Goal: Check status: Check status

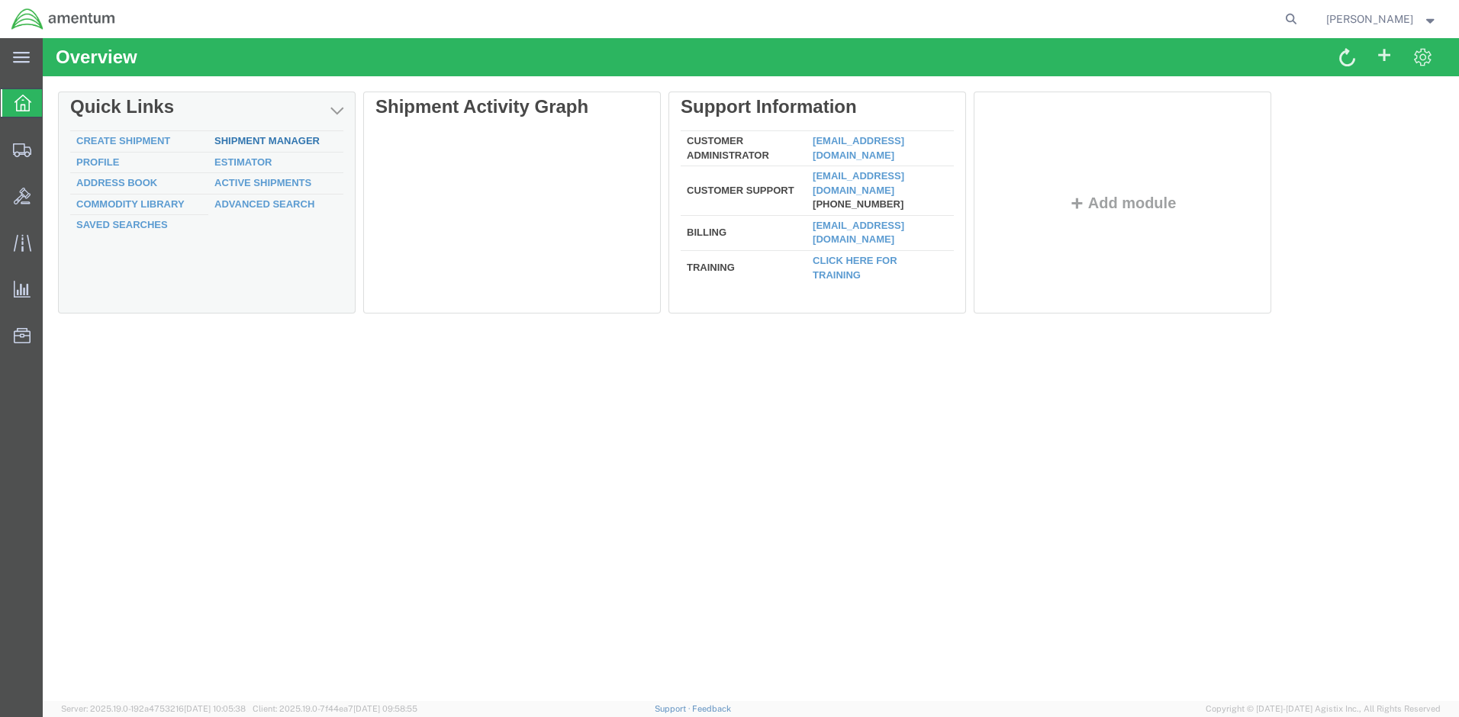
click at [234, 137] on link "Shipment Manager" at bounding box center [266, 140] width 105 height 11
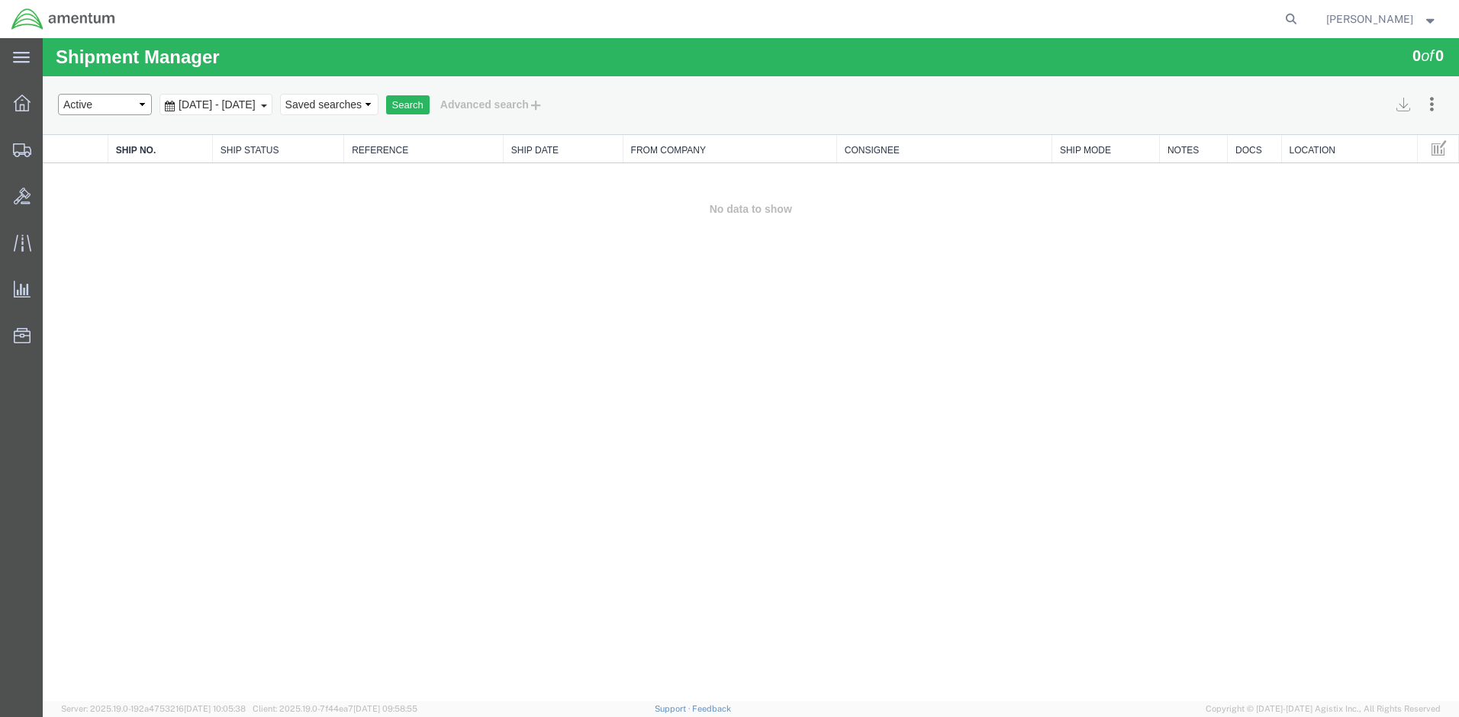
select select "ALL"
click at [430, 104] on button "Search" at bounding box center [407, 105] width 43 height 20
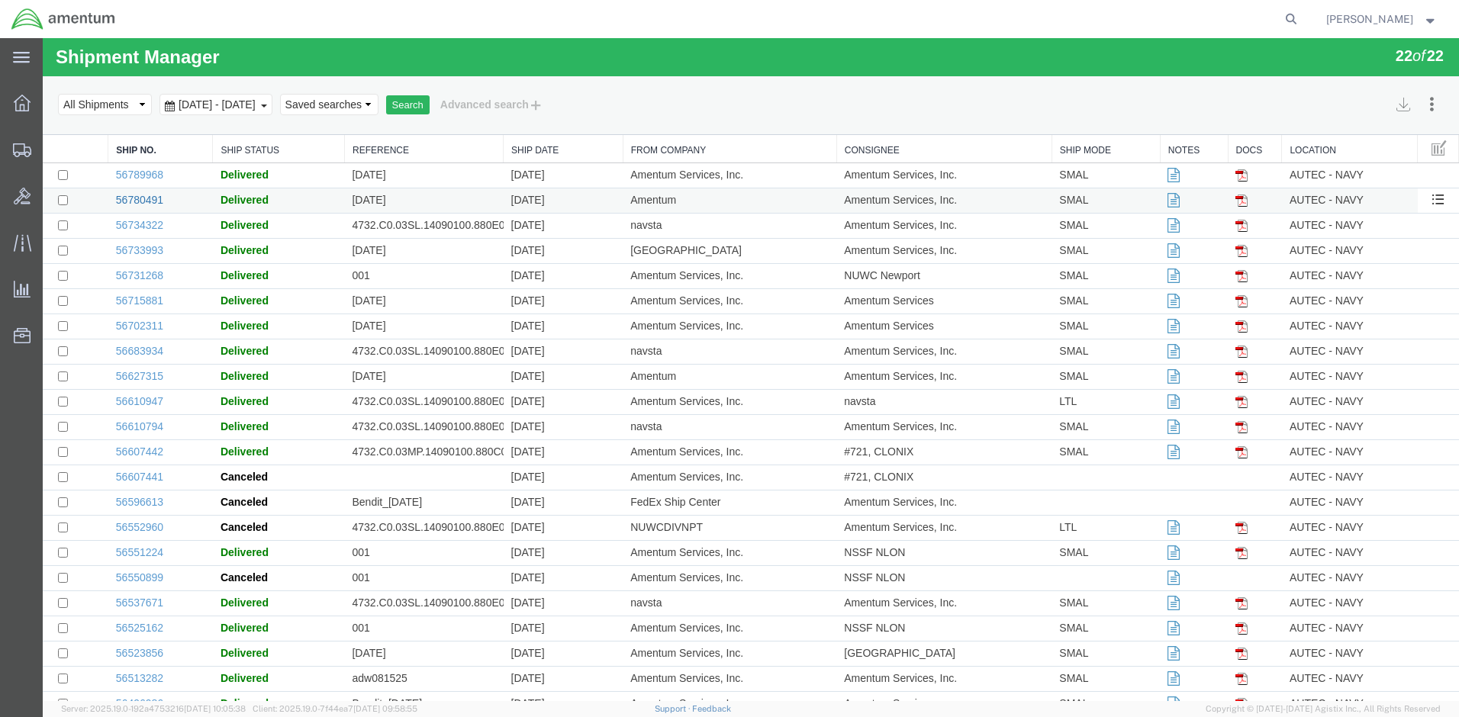
click at [147, 196] on link "56780491" at bounding box center [139, 200] width 47 height 12
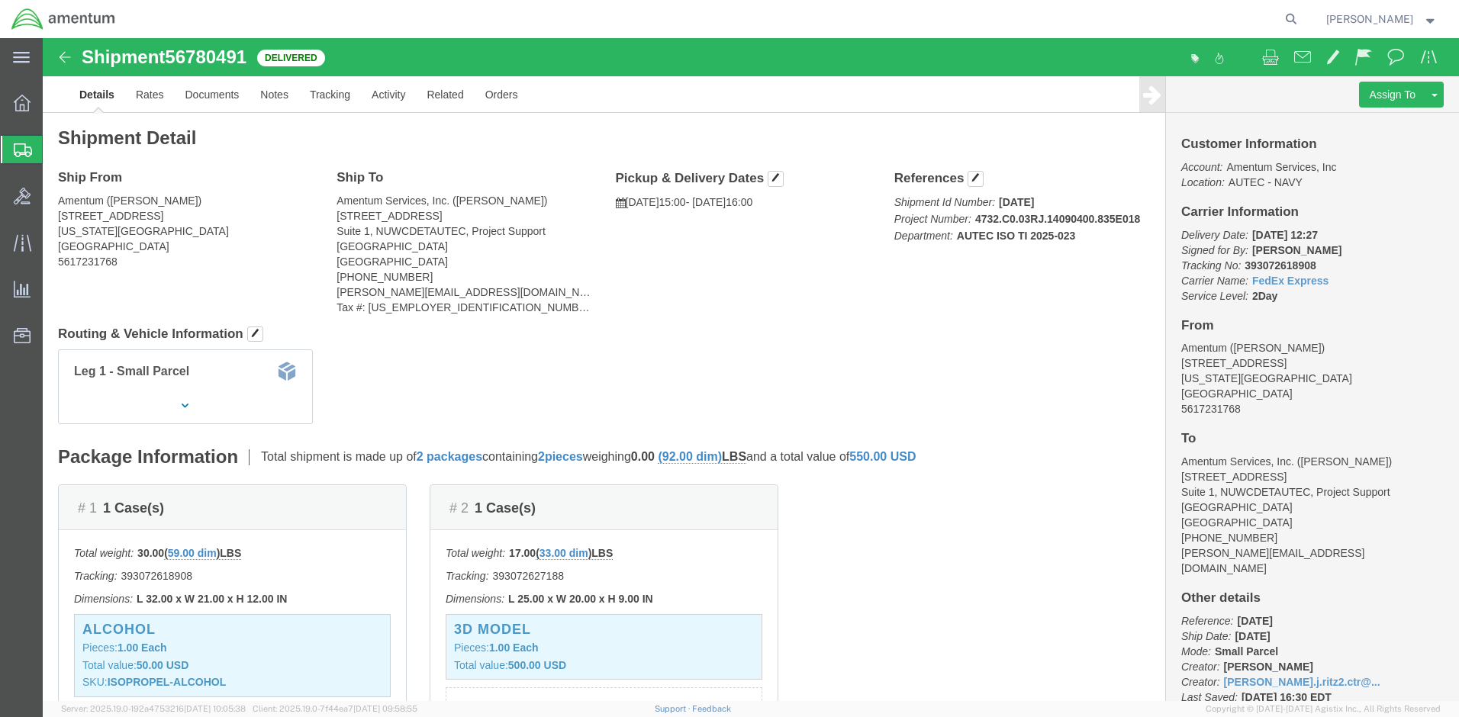
scroll to position [27, 0]
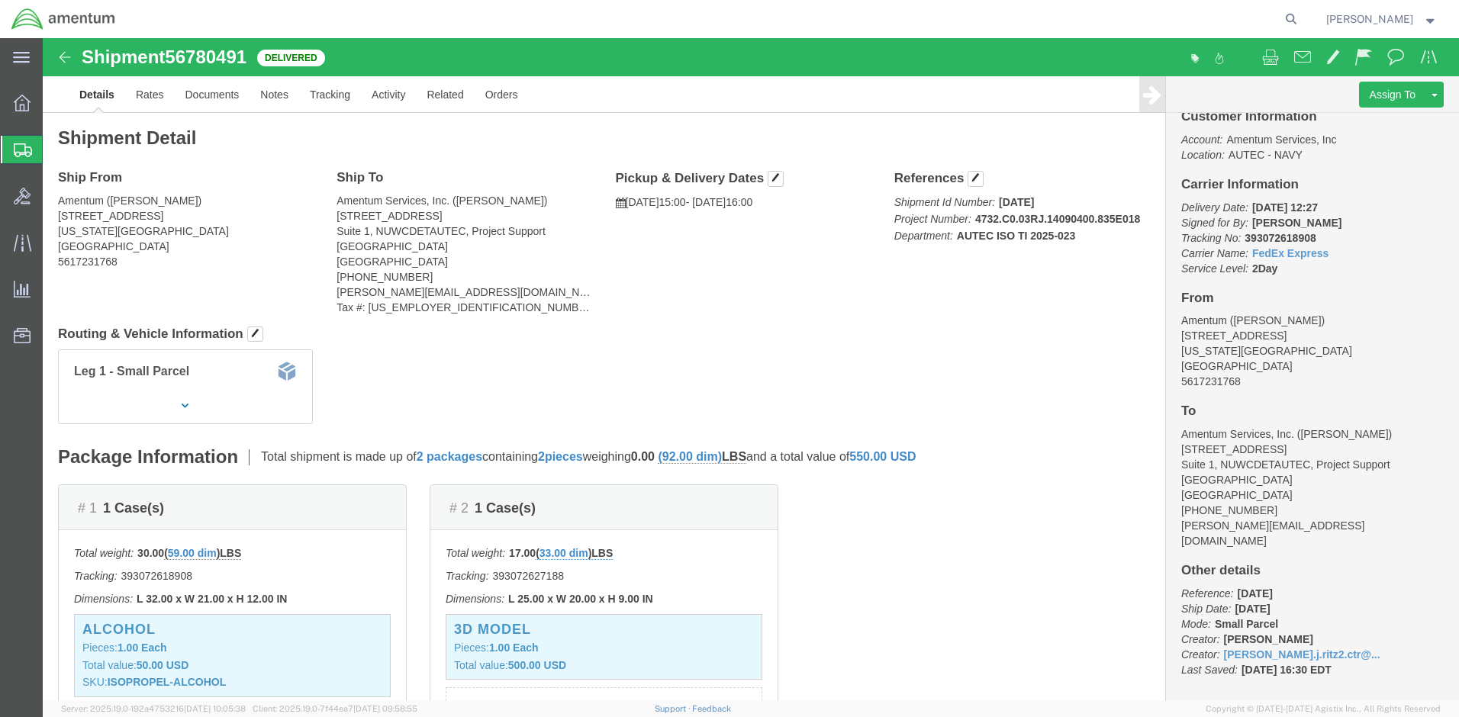
click at [1427, 21] on strong "button" at bounding box center [1431, 18] width 14 height 5
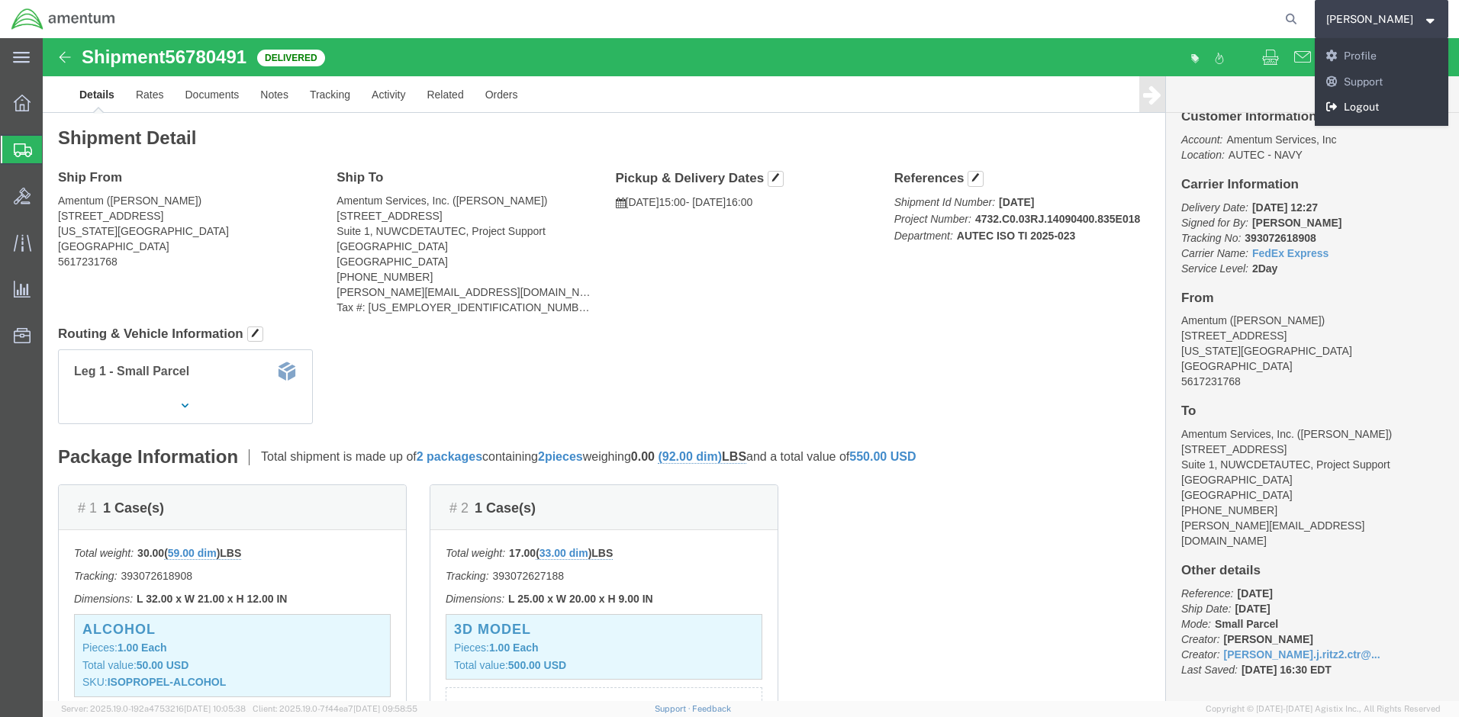
click at [1369, 107] on link "Logout" at bounding box center [1382, 108] width 134 height 26
